Goal: Transaction & Acquisition: Obtain resource

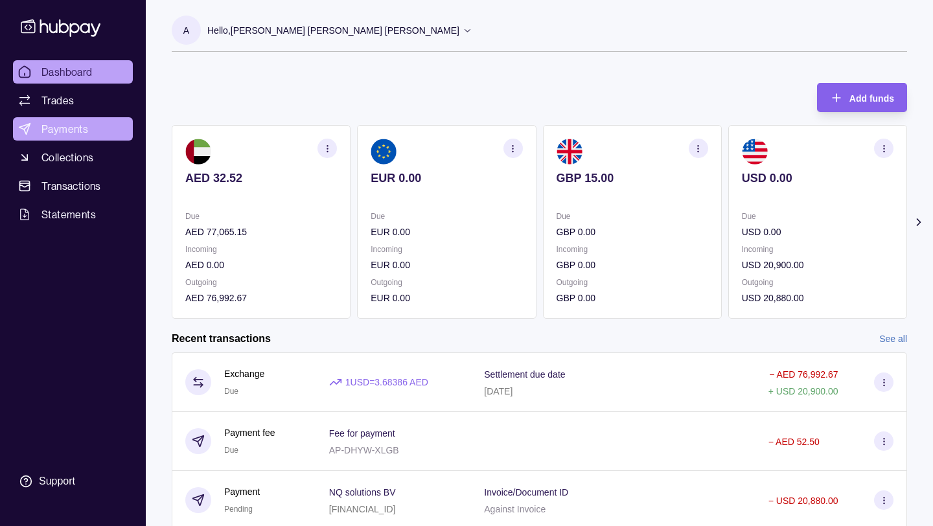
click at [60, 128] on span "Payments" at bounding box center [64, 129] width 47 height 16
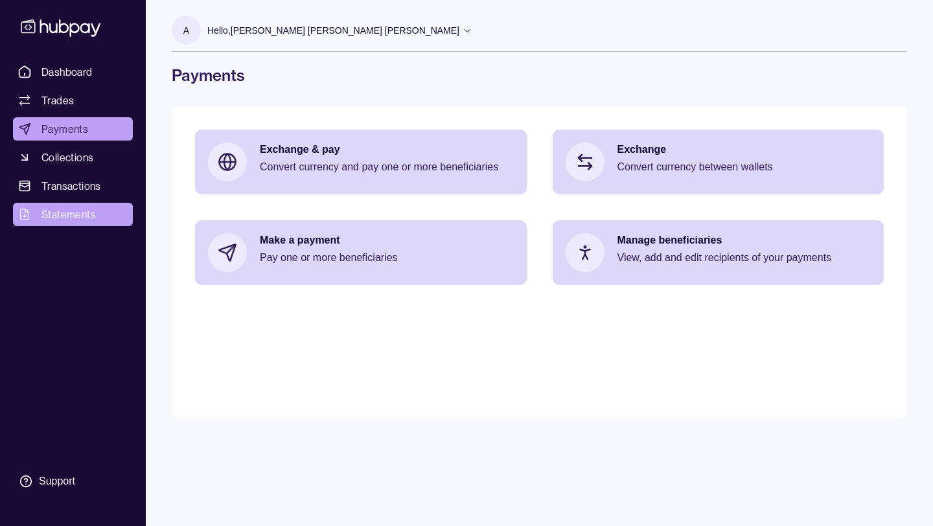
click at [70, 221] on span "Statements" at bounding box center [68, 215] width 54 height 16
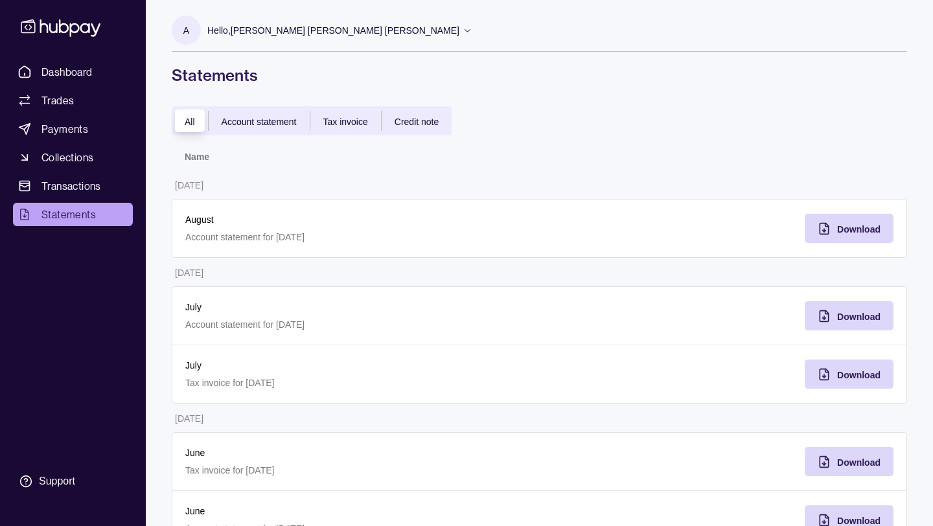
click at [381, 179] on td "[DATE]" at bounding box center [356, 184] width 368 height 29
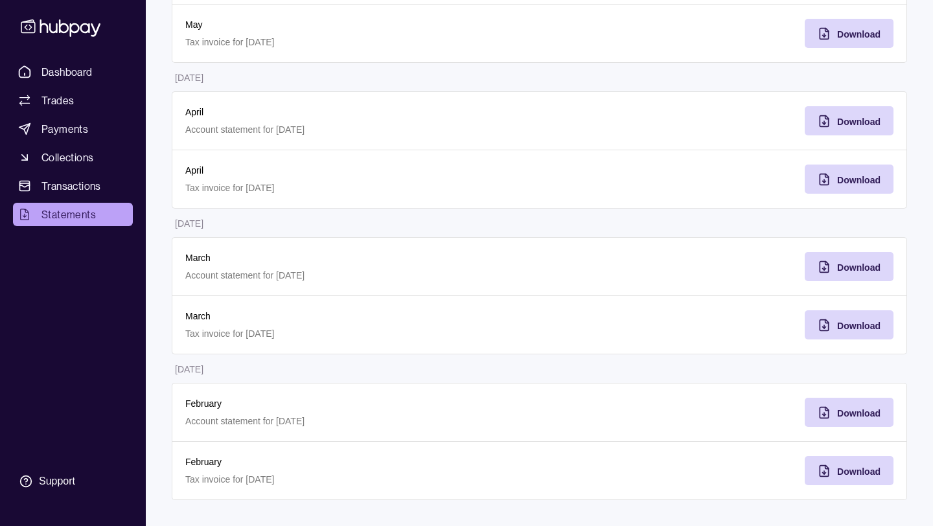
scroll to position [635, 0]
click at [860, 417] on span "Download" at bounding box center [858, 413] width 43 height 10
click at [844, 266] on span "Download" at bounding box center [858, 267] width 43 height 10
click at [858, 120] on span "Download" at bounding box center [858, 122] width 43 height 10
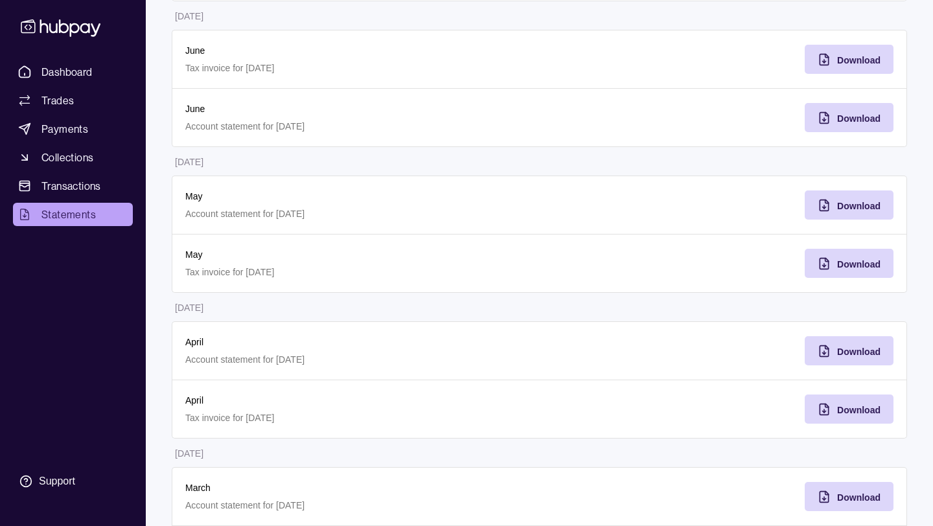
scroll to position [402, 0]
click at [853, 211] on span "Download" at bounding box center [858, 207] width 43 height 10
click at [849, 56] on div "Download" at bounding box center [858, 60] width 43 height 16
click at [845, 121] on span "Download" at bounding box center [858, 119] width 43 height 10
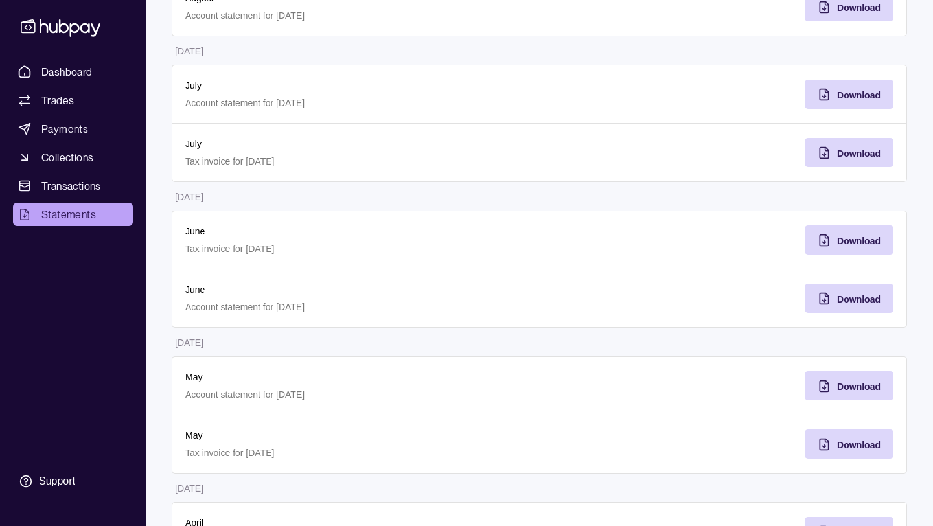
scroll to position [220, 0]
click at [823, 99] on icon "button" at bounding box center [824, 95] width 13 height 13
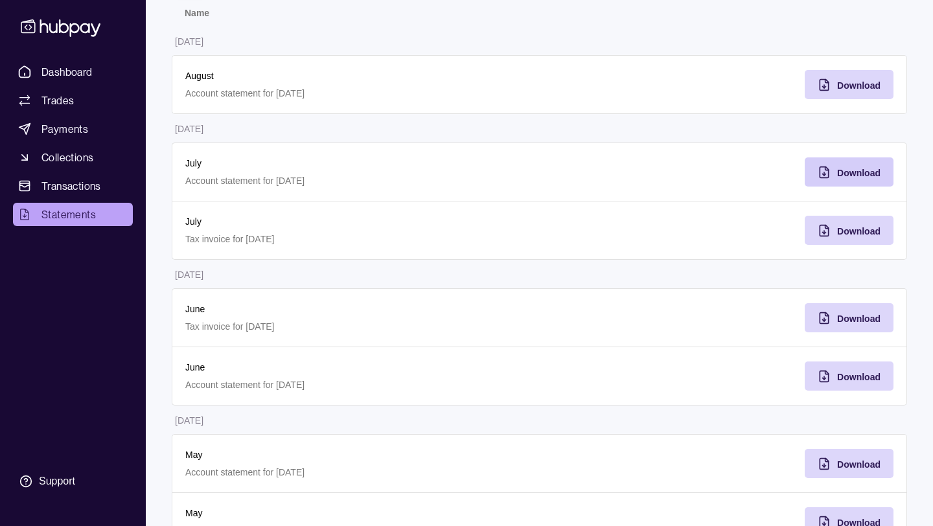
scroll to position [143, 0]
click at [857, 92] on div "Download" at bounding box center [858, 86] width 43 height 16
click at [74, 73] on span "Dashboard" at bounding box center [66, 72] width 51 height 16
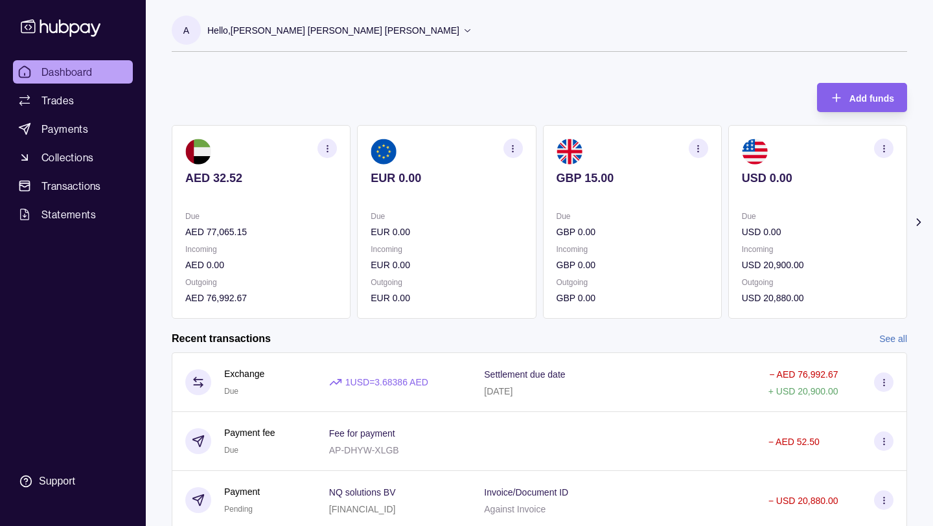
click at [258, 109] on div "Add funds AED 32.52 Due AED 77,065.15 Incoming AED 0.00 Outgoing AED 76,992.67 …" at bounding box center [539, 194] width 735 height 249
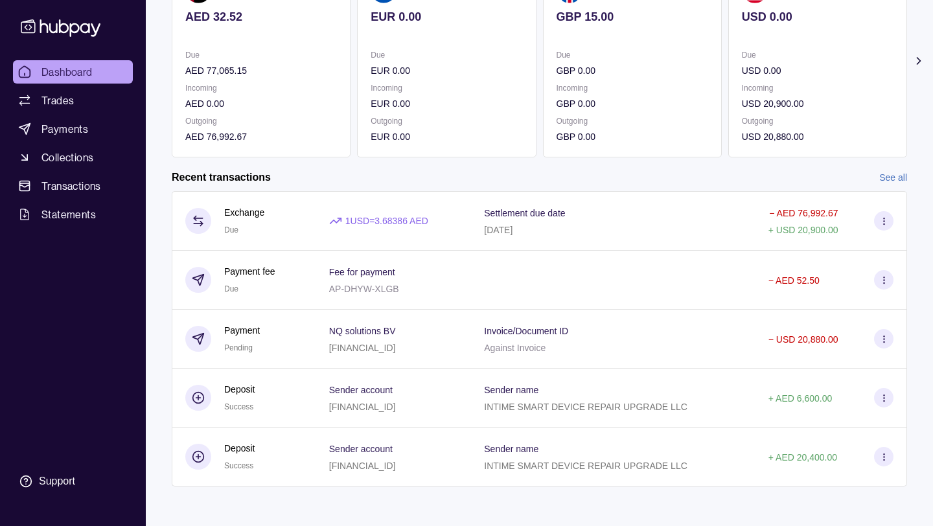
scroll to position [167, 0]
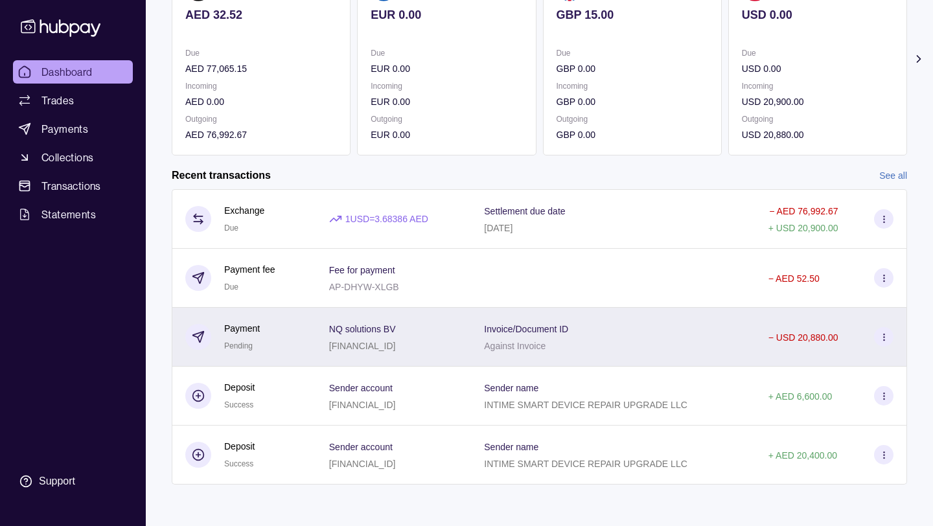
click at [516, 333] on span "Invoice/Document ID" at bounding box center [526, 329] width 84 height 16
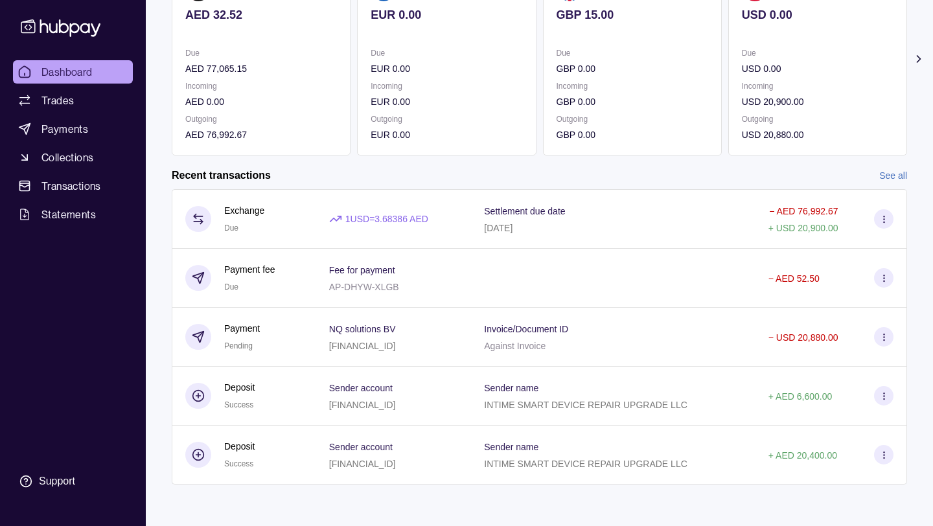
click at [50, 28] on html "Dashboard Trades Payments Collections Transactions Statements Support A Hello, …" at bounding box center [466, 181] width 933 height 689
click at [50, 28] on icon at bounding box center [61, 27] width 80 height 17
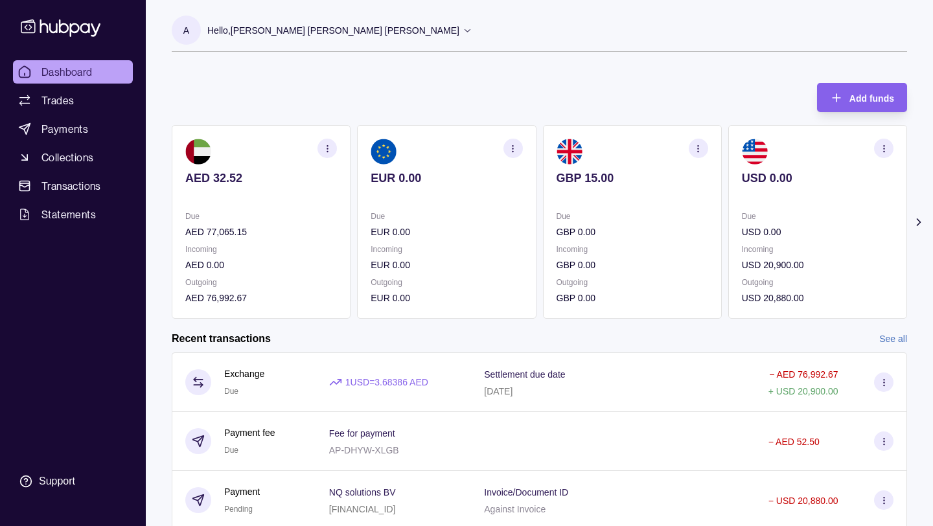
click at [789, 291] on p "USD 20,880.00" at bounding box center [818, 298] width 152 height 14
click at [62, 23] on icon at bounding box center [61, 28] width 86 height 24
